Goal: Task Accomplishment & Management: Manage account settings

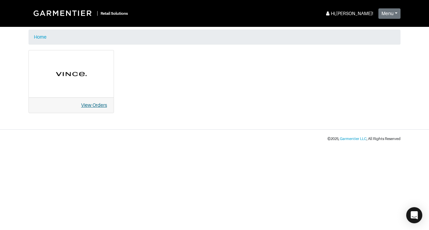
click at [99, 104] on link "View Orders" at bounding box center [94, 104] width 26 height 5
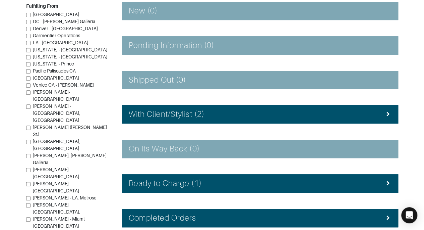
scroll to position [115, 0]
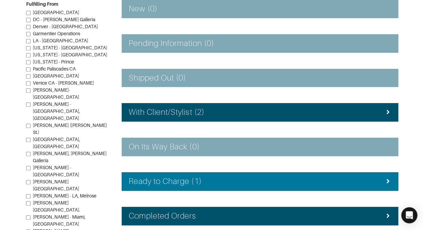
click at [337, 187] on li "Ready to Charge (1)" at bounding box center [260, 181] width 277 height 18
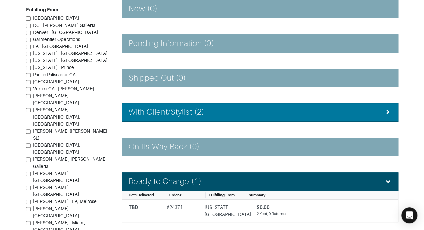
click at [361, 107] on div "With Client/Stylist (2)" at bounding box center [260, 112] width 263 height 10
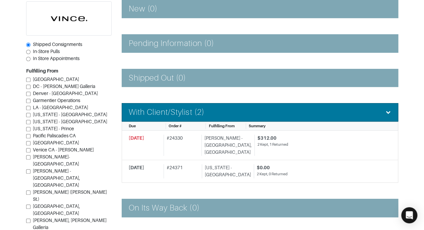
click at [361, 107] on div "With Client/Stylist (2)" at bounding box center [260, 112] width 263 height 10
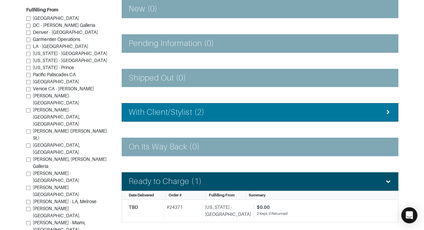
click at [361, 107] on div "With Client/Stylist (2)" at bounding box center [260, 112] width 263 height 10
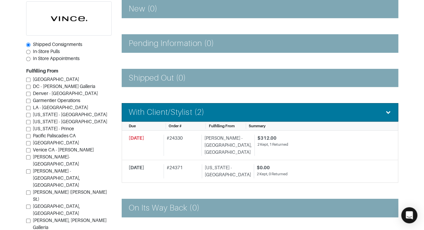
click at [361, 107] on div "With Client/Stylist (2)" at bounding box center [260, 112] width 263 height 10
